Goal: Task Accomplishment & Management: Complete application form

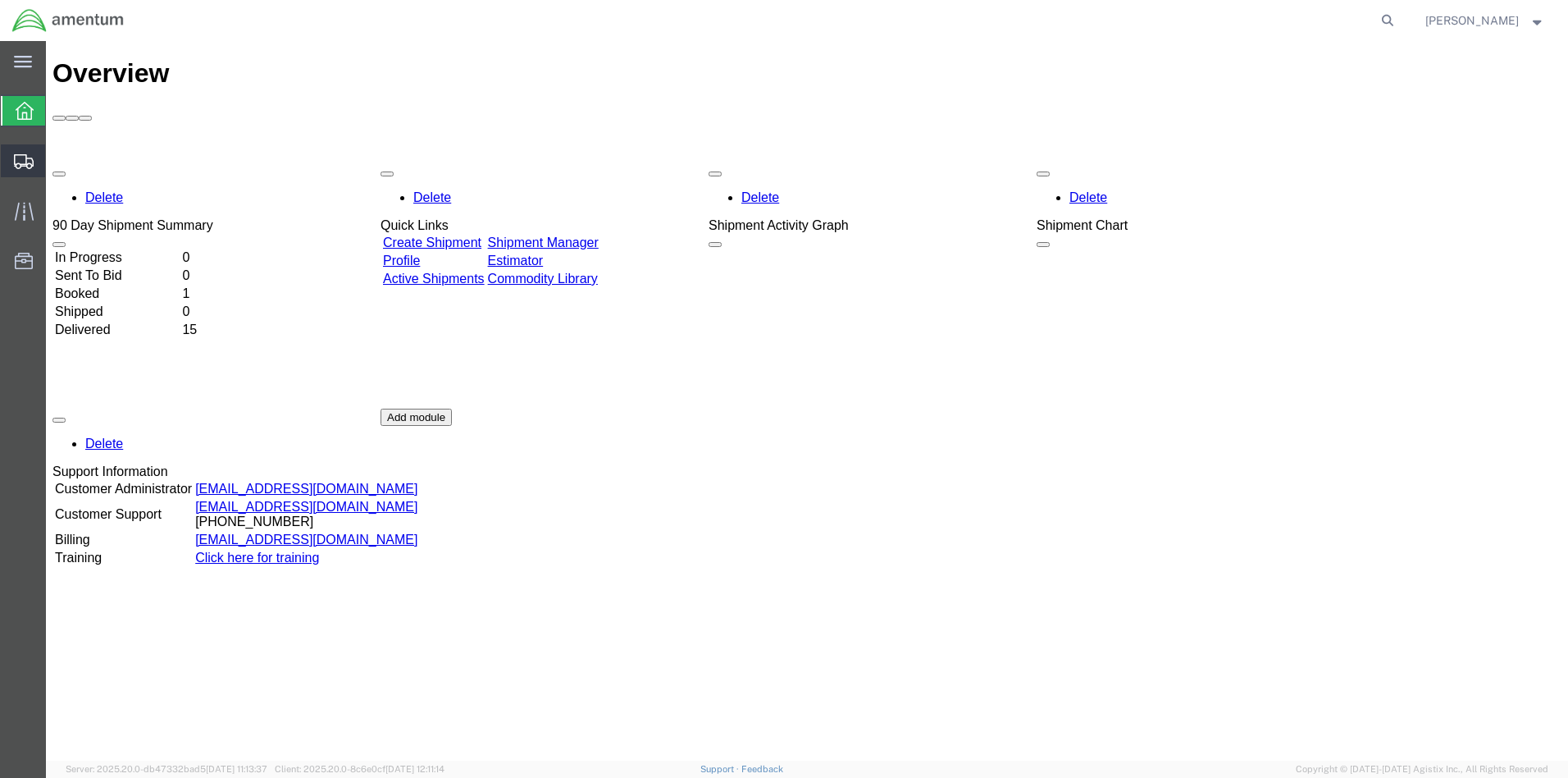
click at [0, 0] on span "Create from Template" at bounding box center [0, 0] width 0 height 0
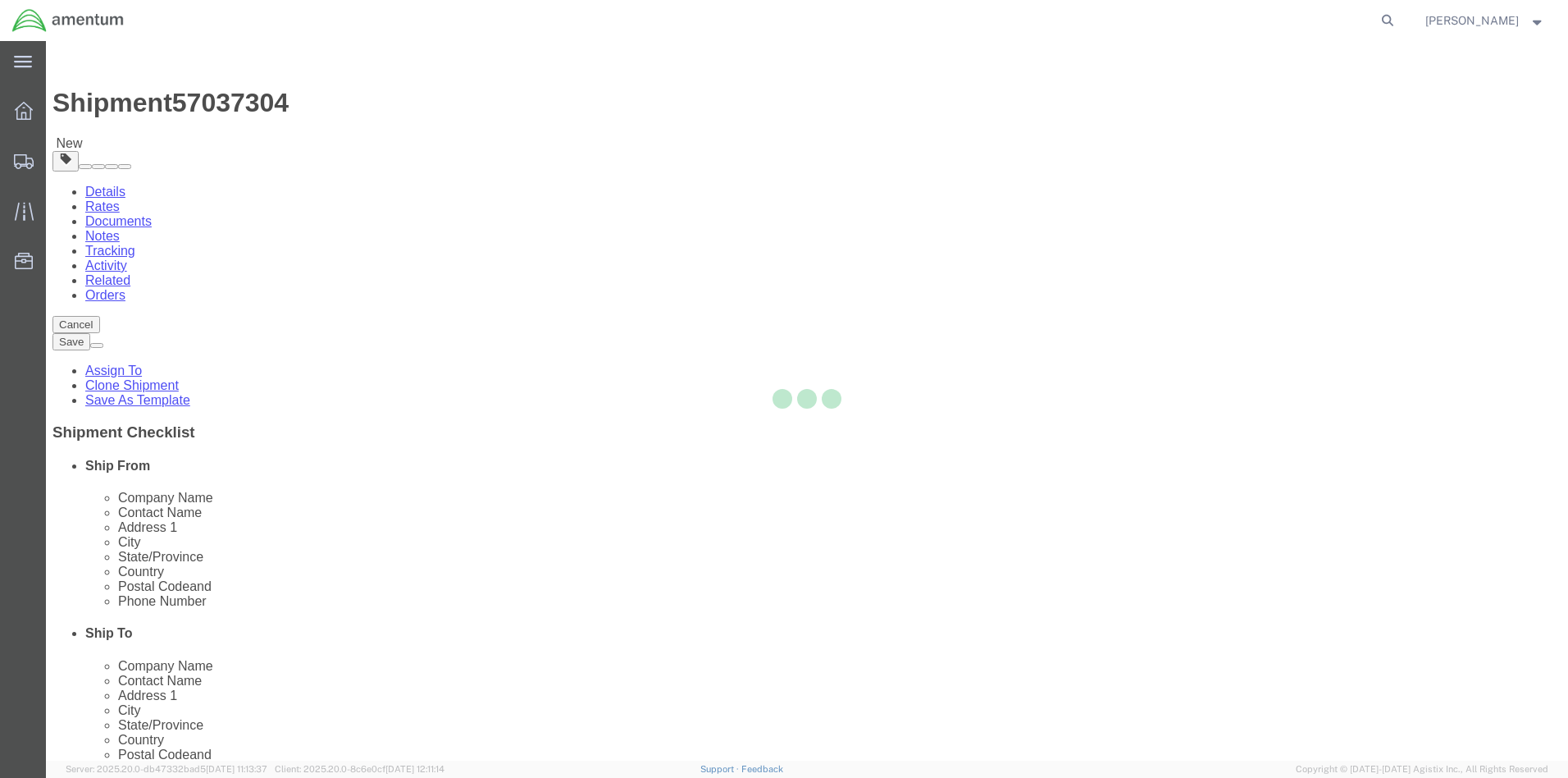
select select
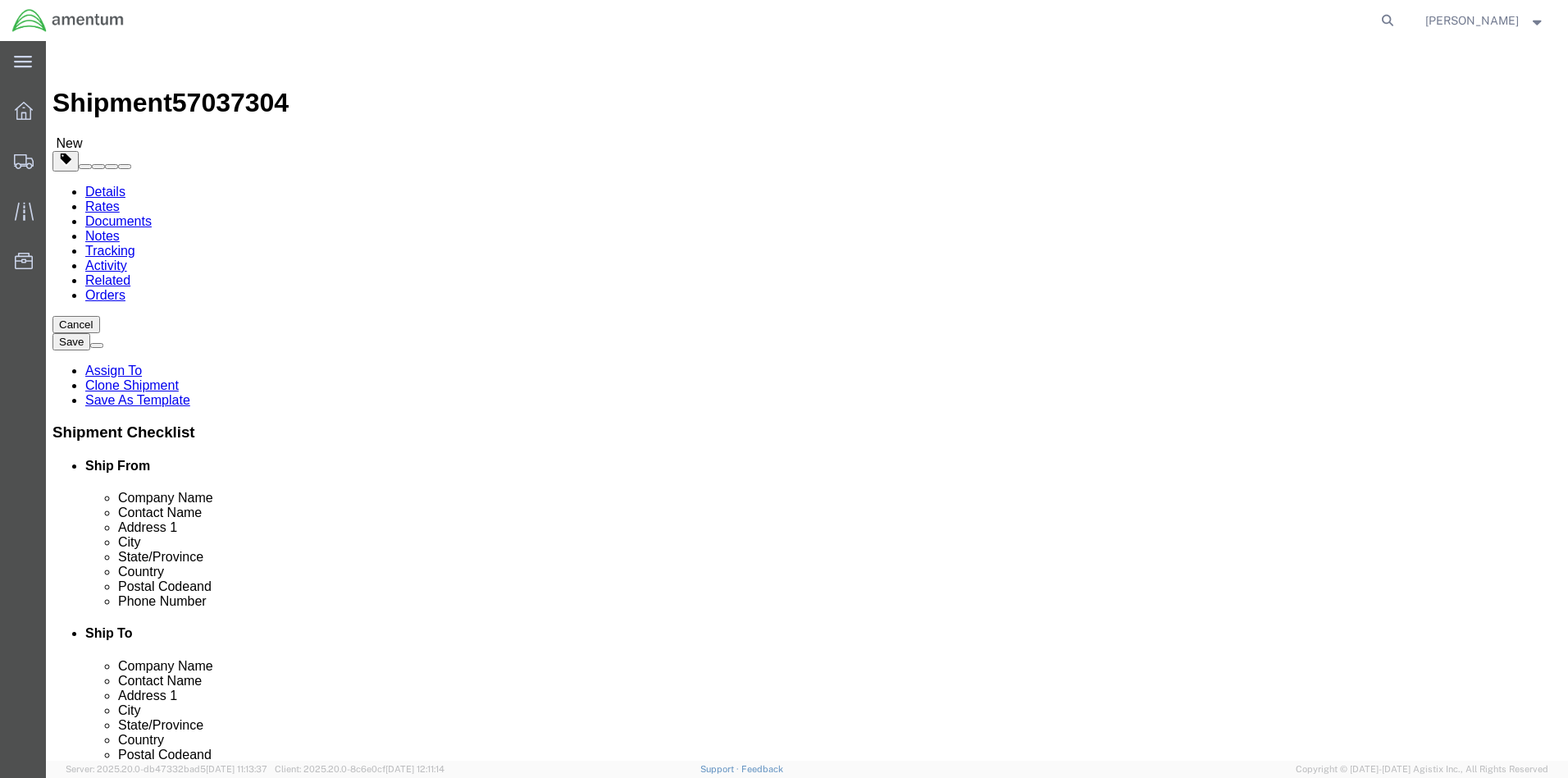
click div "[DATE] 11:30 AM"
click button "Apply"
click div "[DATE] 12:30 PM"
click input "12:30 PM"
click input "2:30 PM"
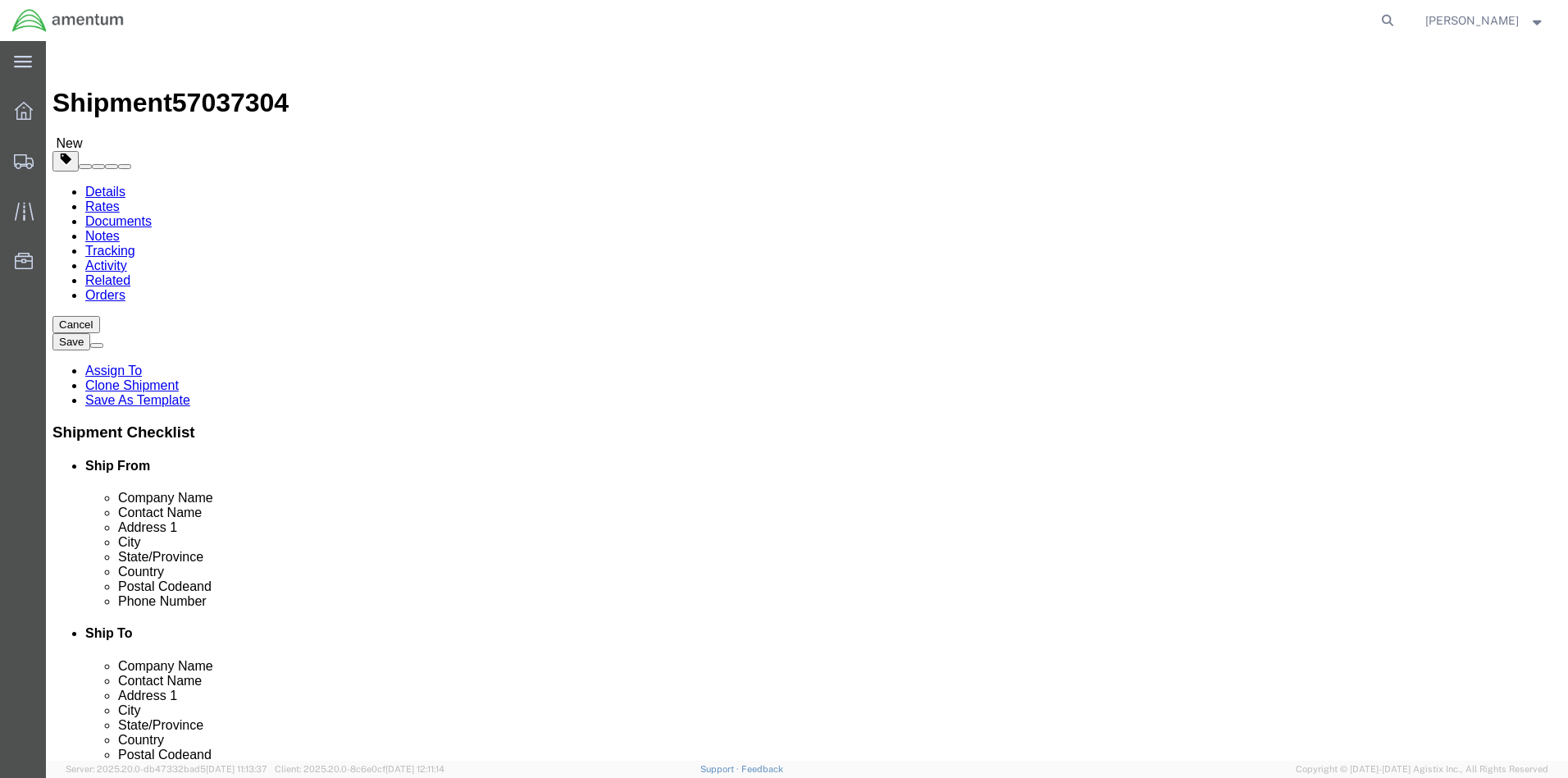
type input "2:00PM"
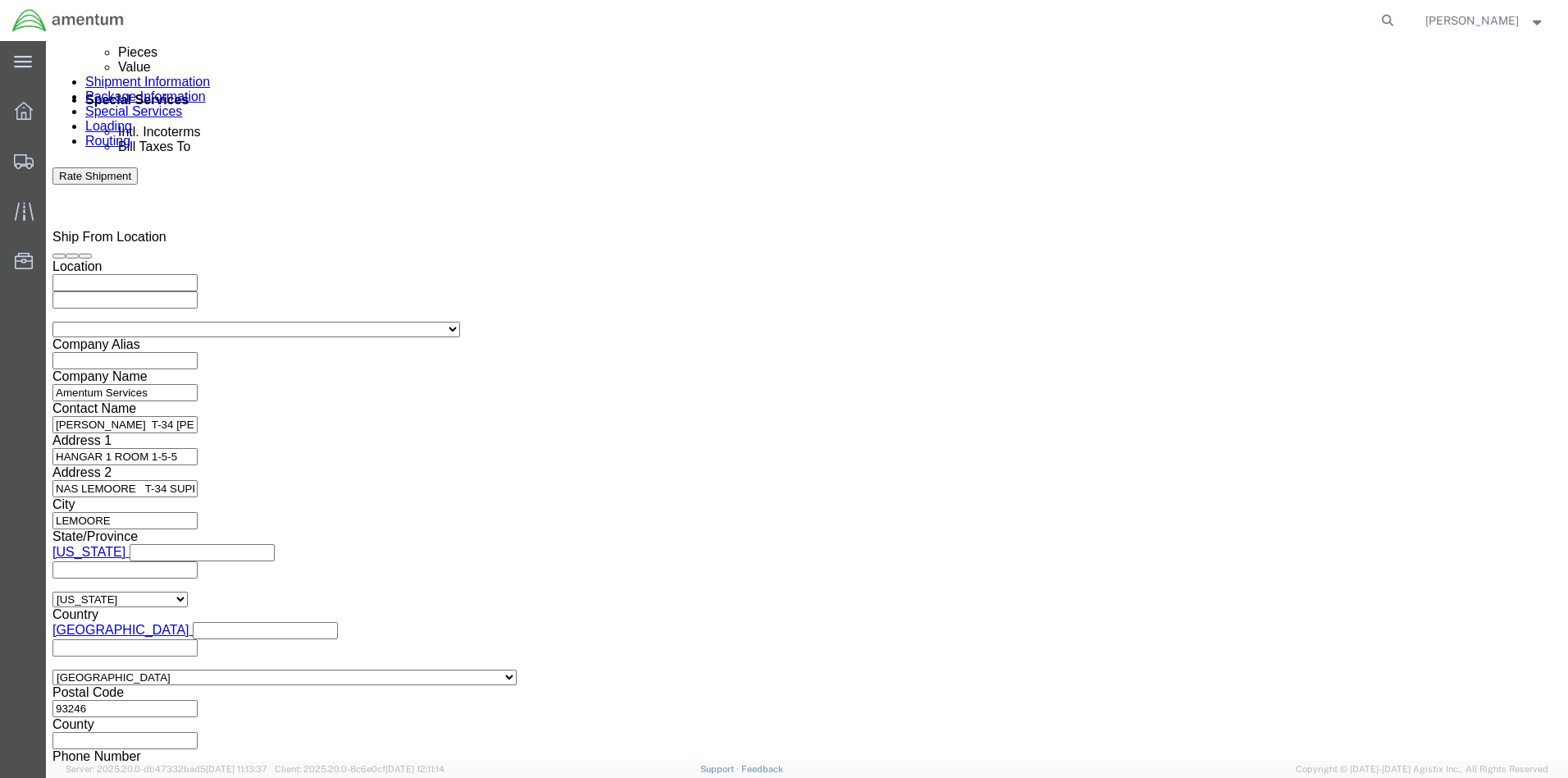
click button "Apply"
click button "Continue"
click link "Add Content"
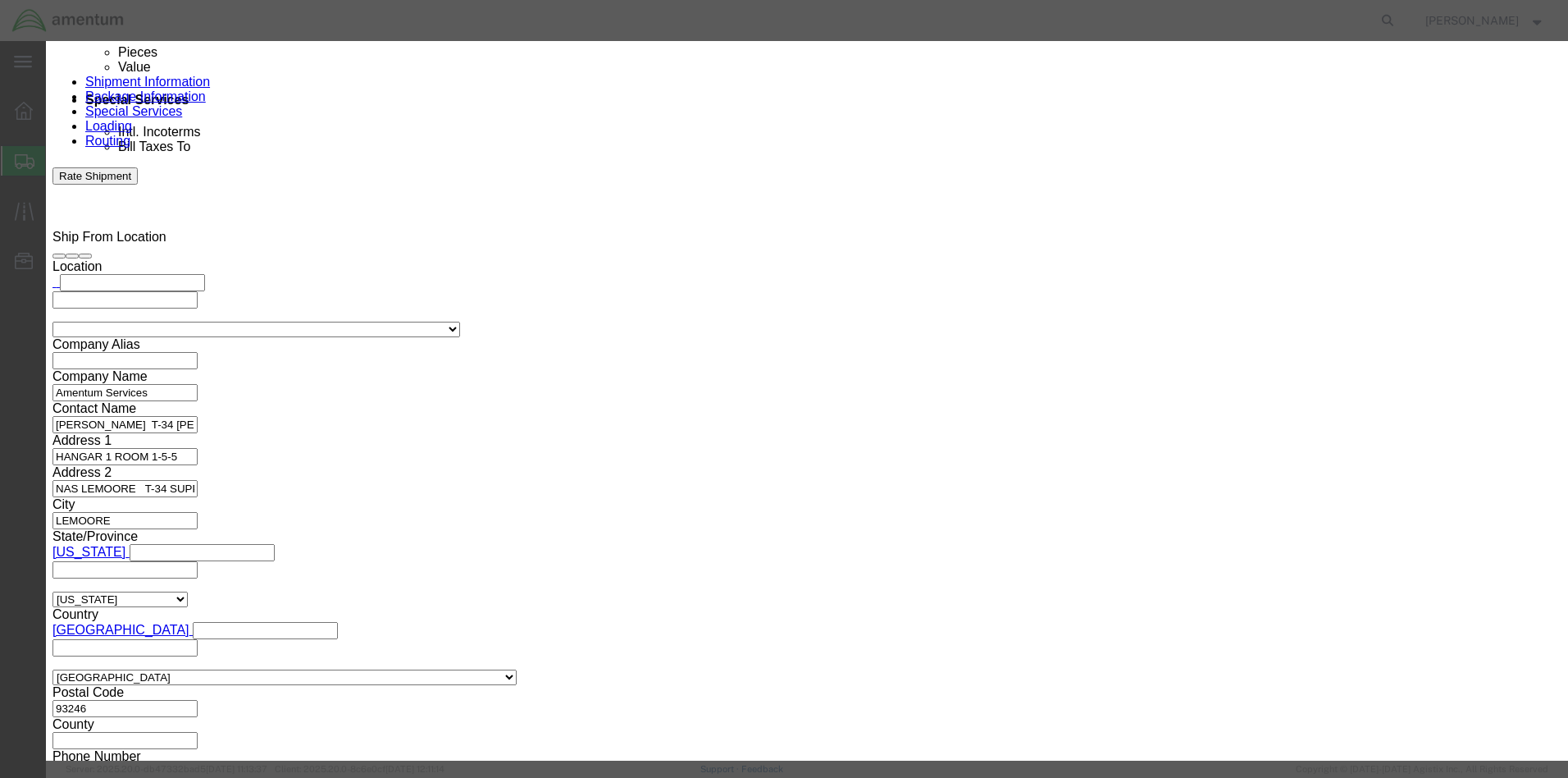
click input "text"
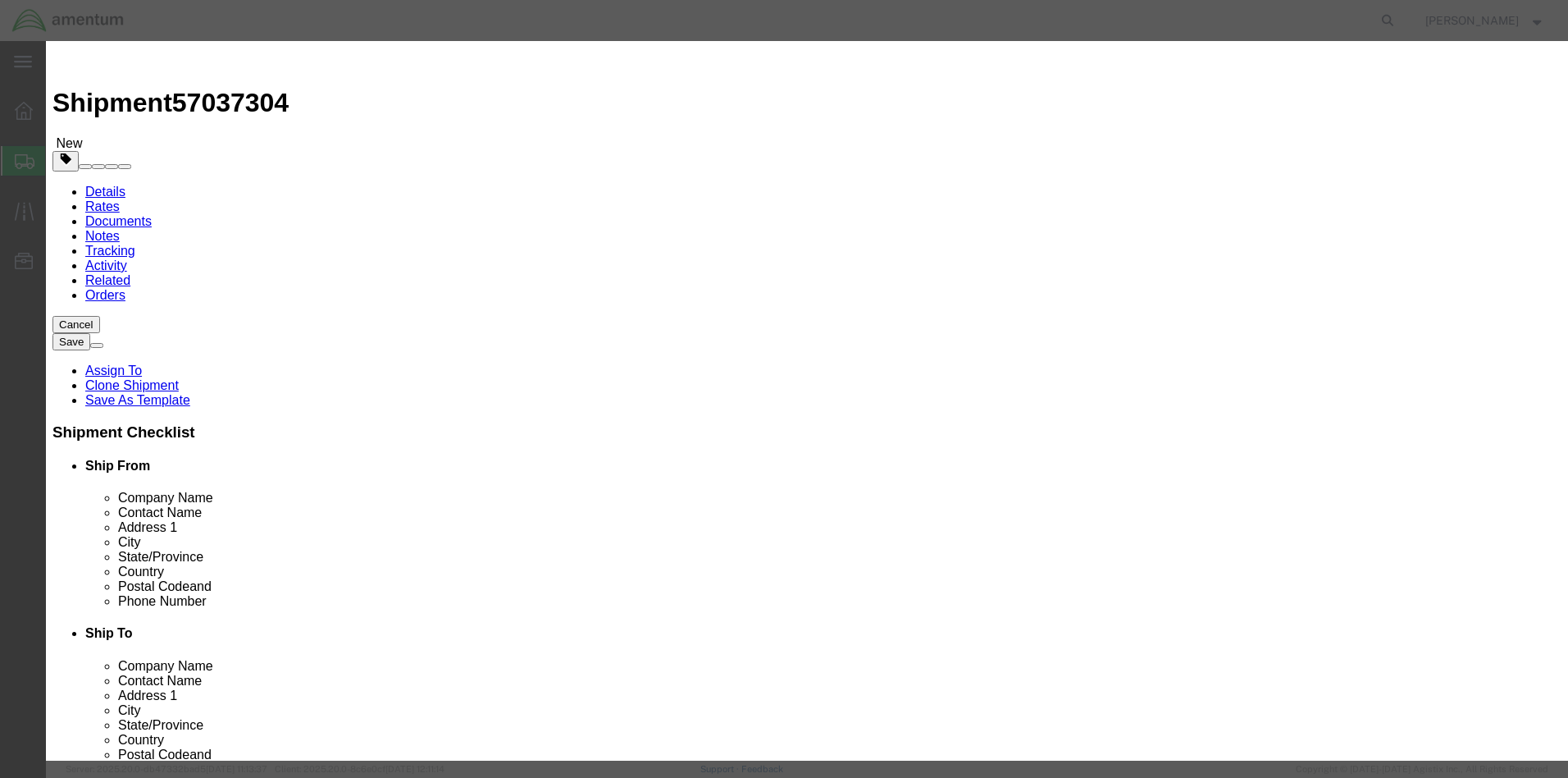
type input "AIRCRAFT TOOL"
click input "0"
type input "1"
click input "text"
type input "10000.00"
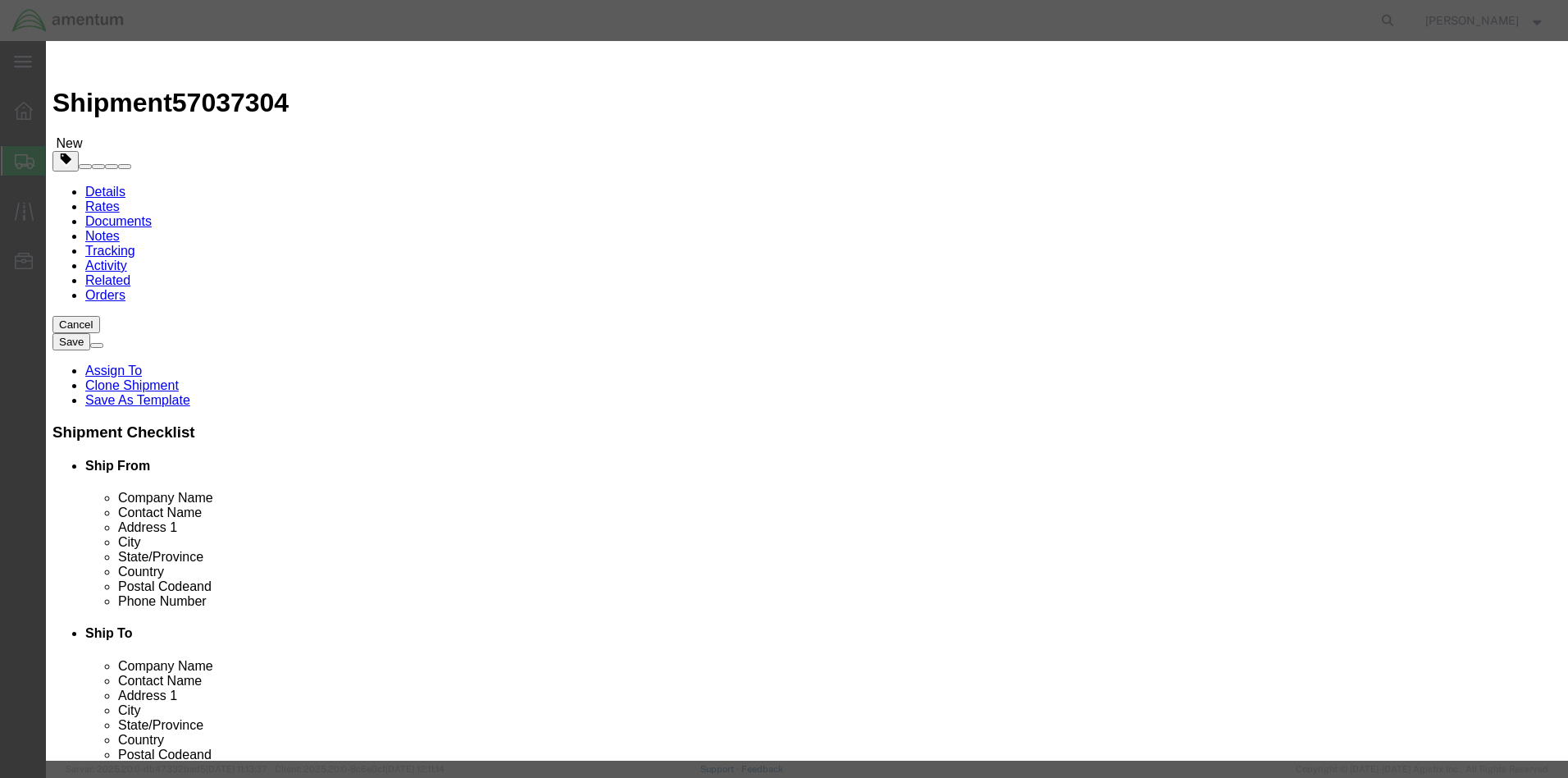
click button "Save & Close"
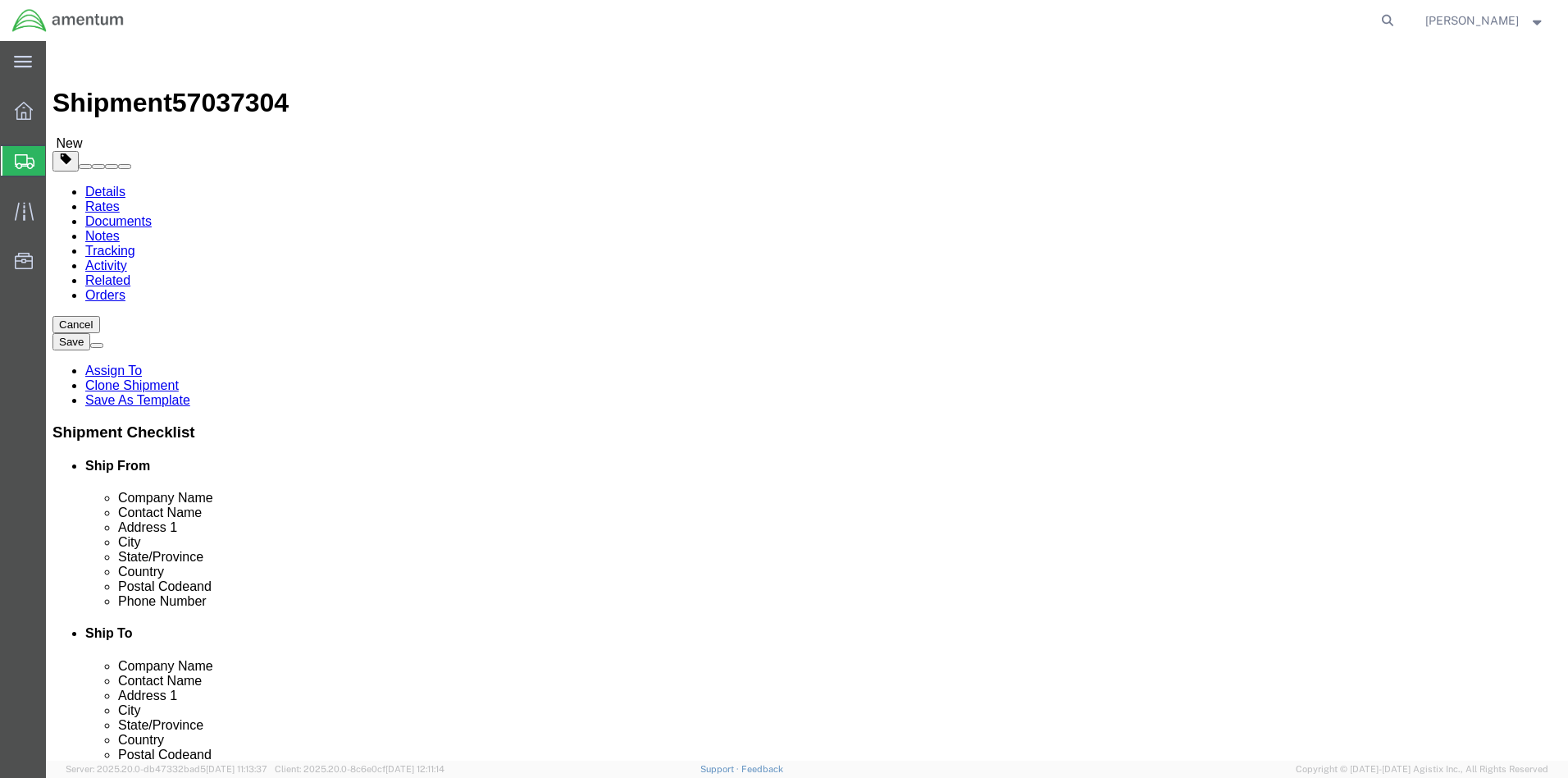
click input "text"
type input "25"
drag, startPoint x: 796, startPoint y: 428, endPoint x: 830, endPoint y: 421, distance: 34.7
click div "Package Content # 1 x Package Type Select BCK Boxes Bale(s) Basket(s) Bolt(s) B…"
click input "19"
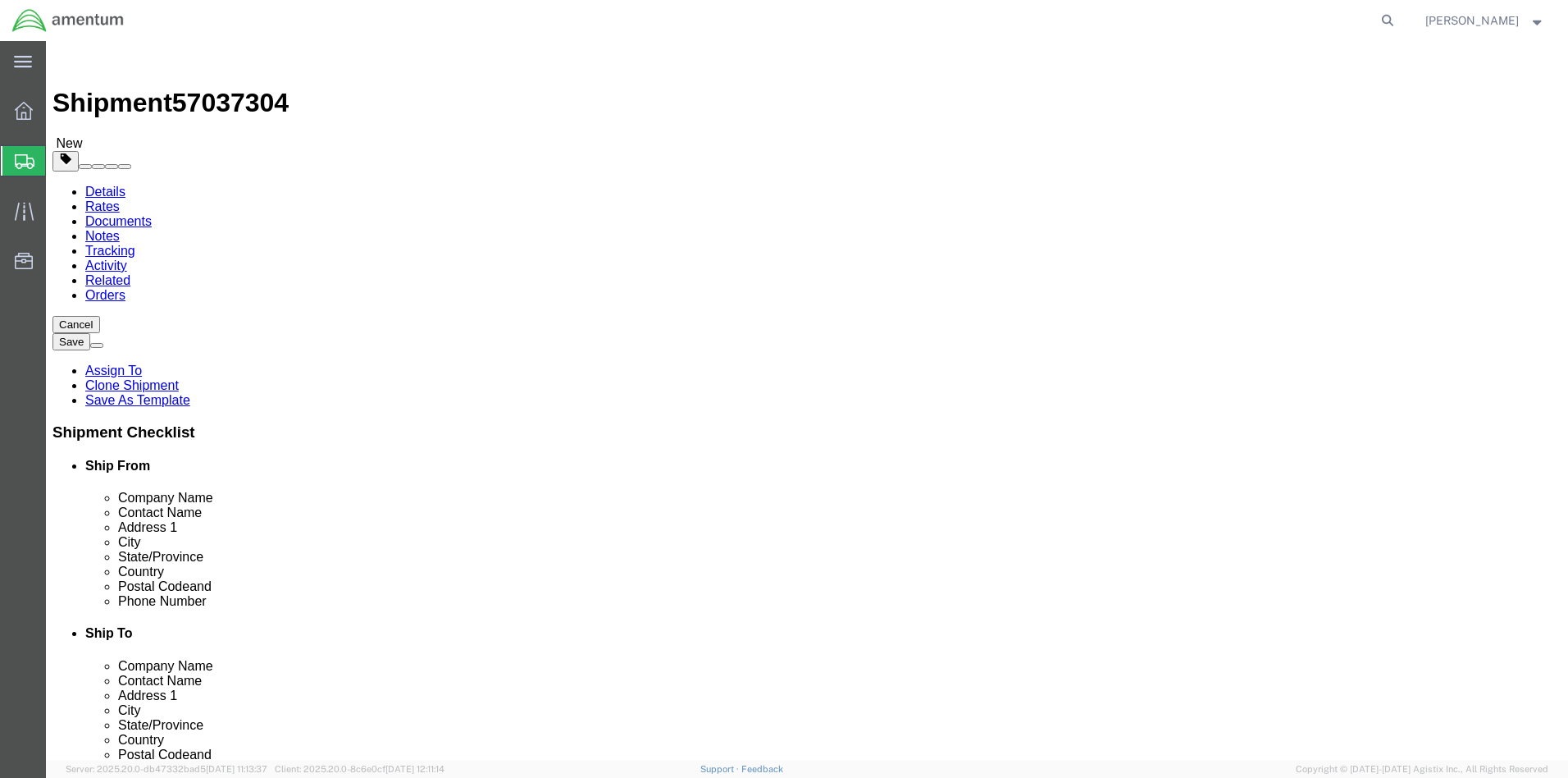
click input "25"
click input "19"
type input "16"
type input "19"
click input "0.00"
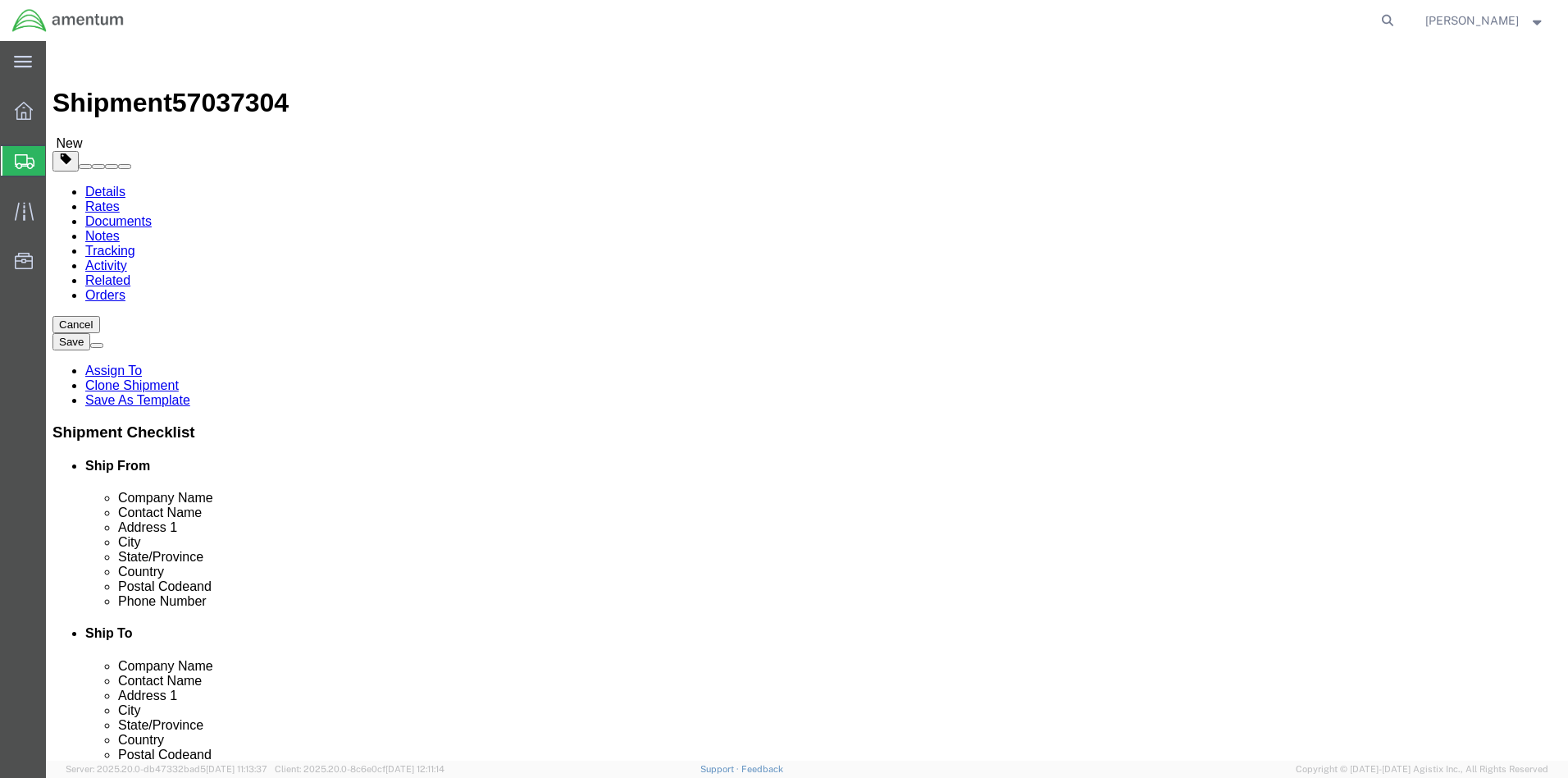
type input "40.00"
click div "Previous Continue"
click link "Add Content"
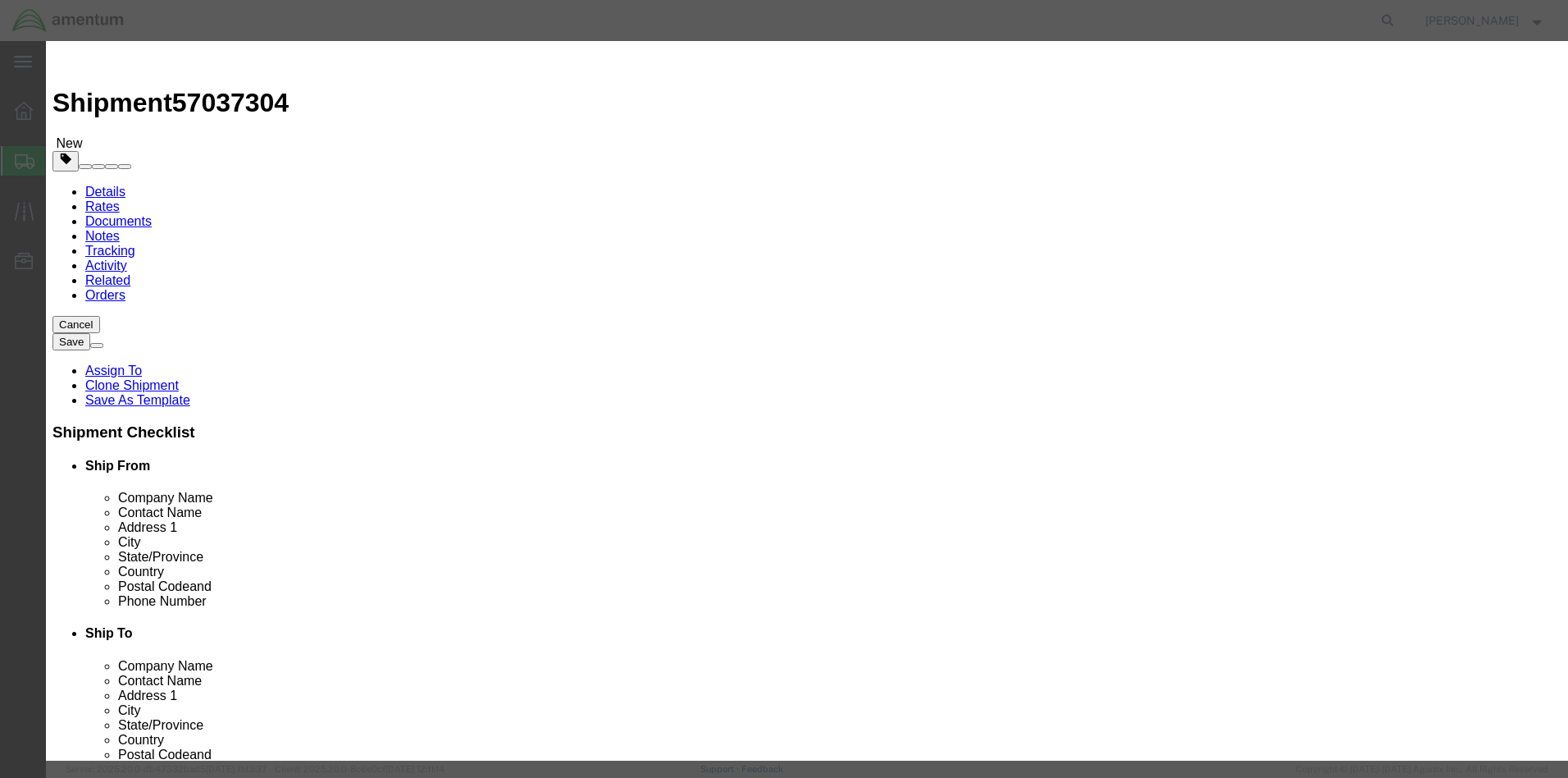
click input "text"
type input "AIRCRAFT"
